Goal: Find specific page/section: Find specific page/section

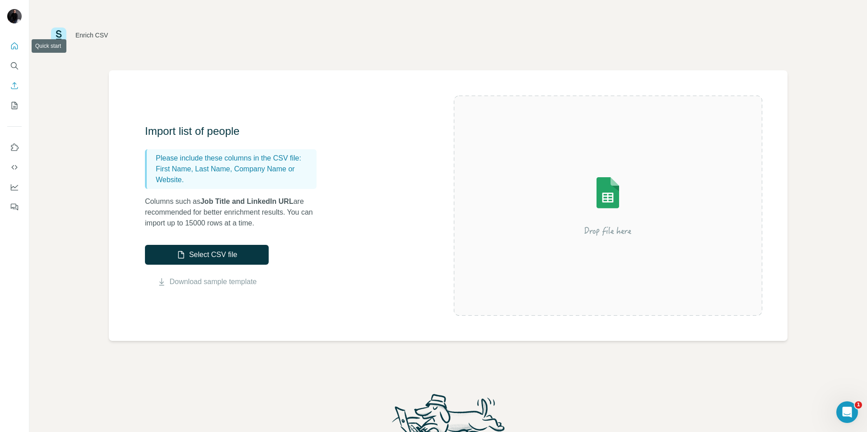
click at [11, 47] on icon "Quick start" at bounding box center [14, 45] width 7 height 7
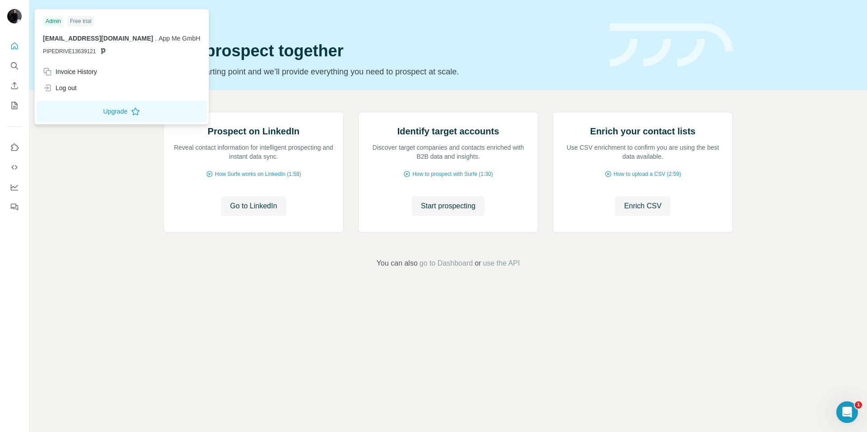
click at [16, 19] on img at bounding box center [14, 16] width 14 height 14
click at [85, 19] on div "Free trial" at bounding box center [80, 21] width 27 height 11
click at [86, 159] on div "Prospect on LinkedIn Reveal contact information for intelligent prospecting and…" at bounding box center [447, 190] width 837 height 200
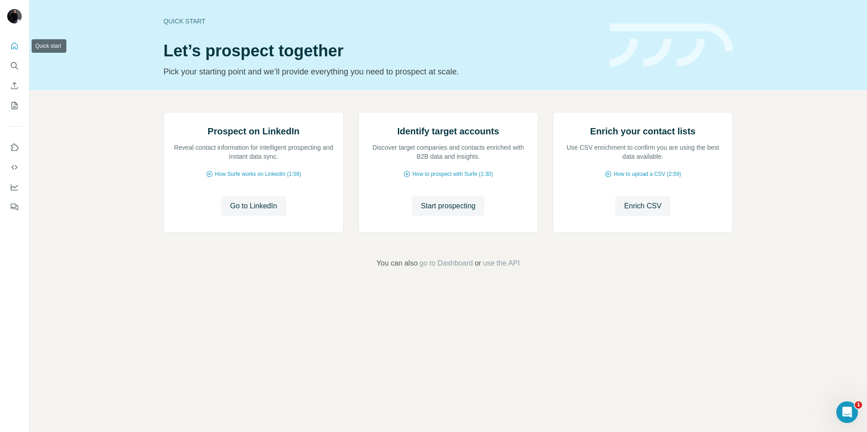
click at [13, 45] on icon "Quick start" at bounding box center [14, 46] width 9 height 9
click at [12, 106] on icon "My lists" at bounding box center [14, 105] width 9 height 9
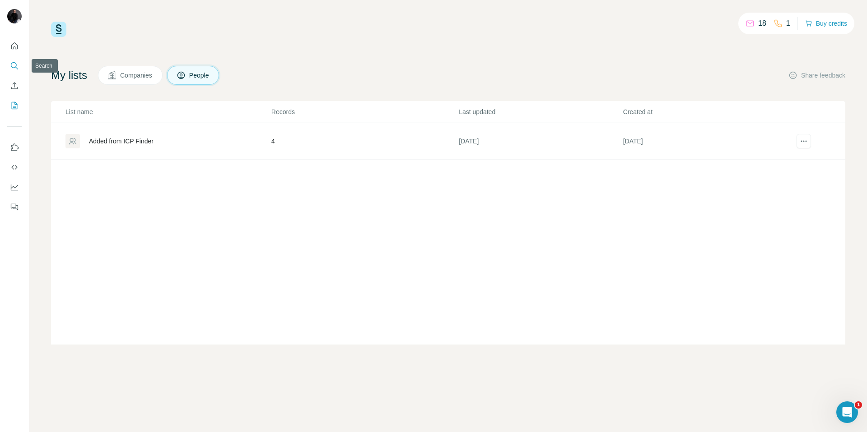
click at [12, 64] on icon "Search" at bounding box center [14, 65] width 9 height 9
